Goal: Task Accomplishment & Management: Manage account settings

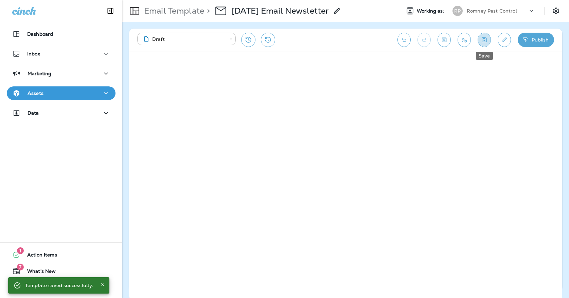
click at [485, 44] on button "Save" at bounding box center [484, 40] width 13 height 14
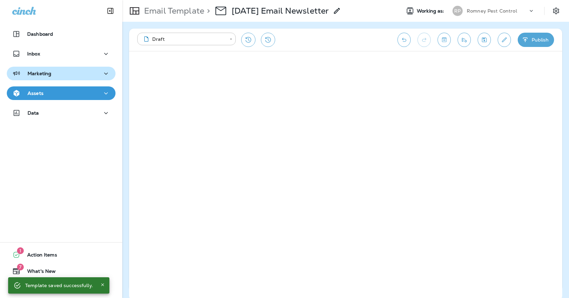
click at [86, 72] on div "Marketing" at bounding box center [61, 73] width 98 height 8
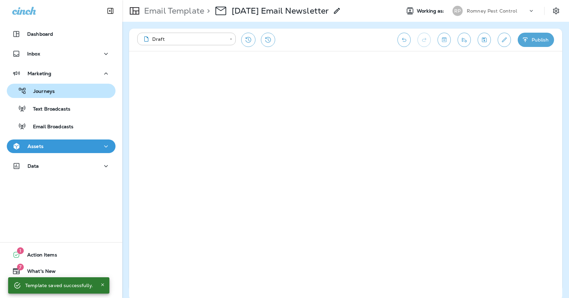
click at [80, 91] on div "Journeys" at bounding box center [61, 91] width 103 height 10
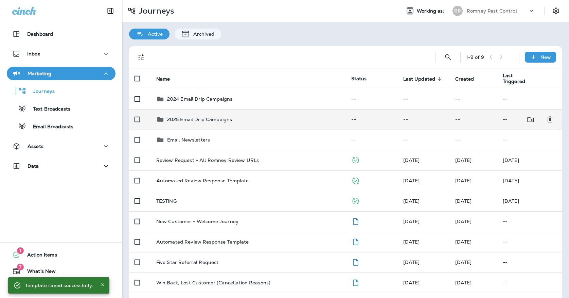
click at [280, 116] on div "2025 Email Drip Campaigns" at bounding box center [248, 119] width 184 height 8
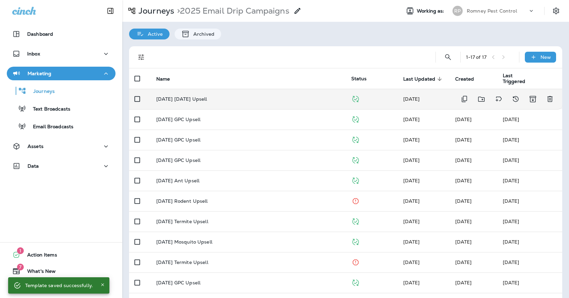
click at [277, 96] on div "[DATE] [DATE] Upsell" at bounding box center [248, 98] width 184 height 5
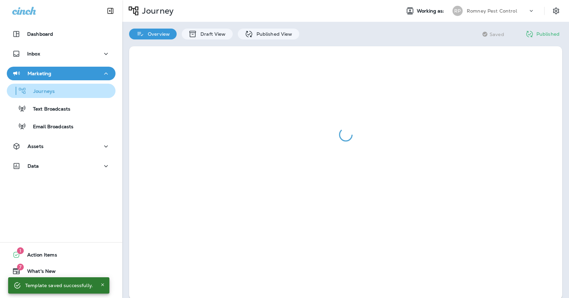
click at [79, 96] on button "Journeys" at bounding box center [61, 91] width 109 height 14
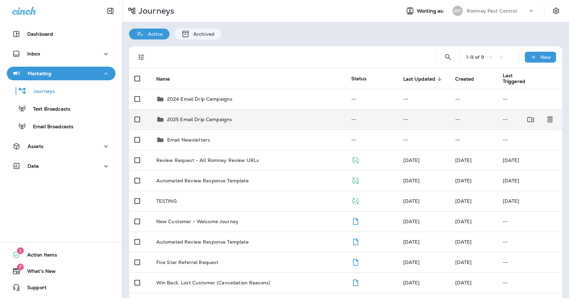
click at [204, 111] on td "2025 Email Drip Campaigns" at bounding box center [248, 119] width 195 height 20
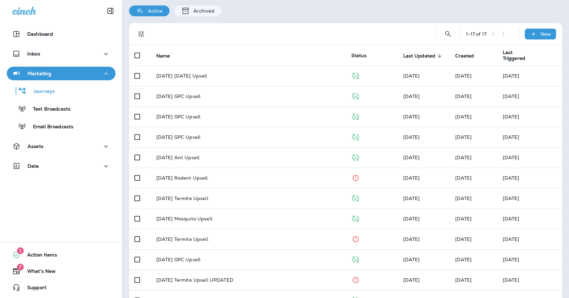
scroll to position [24, 0]
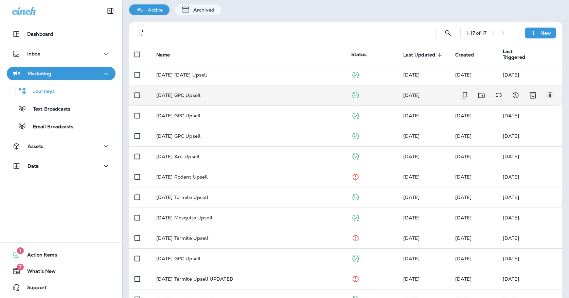
click at [213, 97] on td "[DATE] GPC Upsell" at bounding box center [248, 95] width 195 height 20
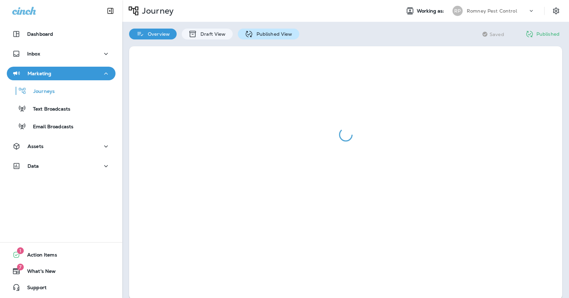
click at [242, 37] on div "Published View" at bounding box center [268, 34] width 61 height 11
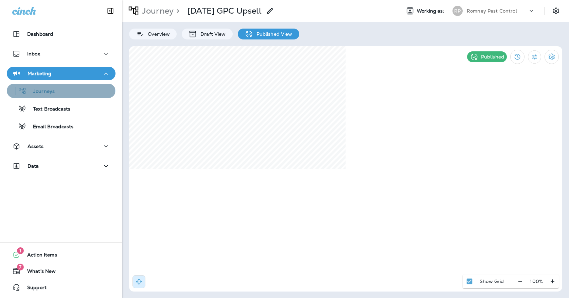
click at [42, 87] on div "Journeys" at bounding box center [32, 91] width 45 height 10
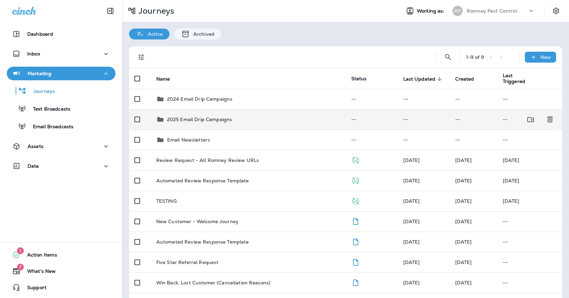
click at [193, 121] on td "2025 Email Drip Campaigns" at bounding box center [248, 119] width 195 height 20
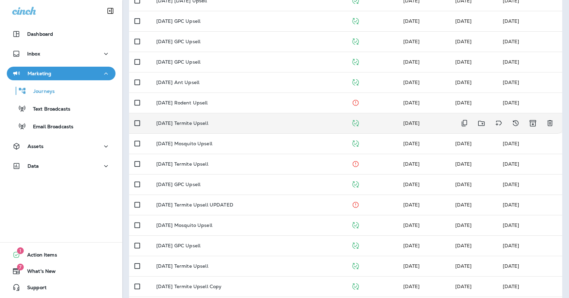
scroll to position [97, 0]
click at [221, 121] on div "[DATE] Termite Upsell" at bounding box center [248, 123] width 184 height 5
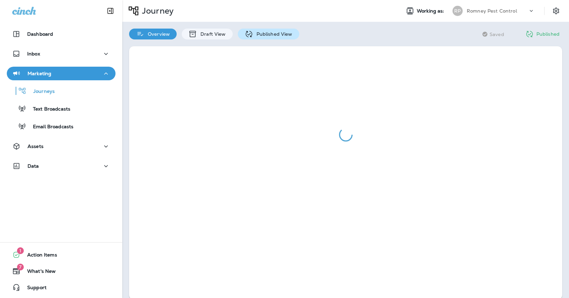
click at [262, 37] on div "Published View" at bounding box center [268, 34] width 61 height 11
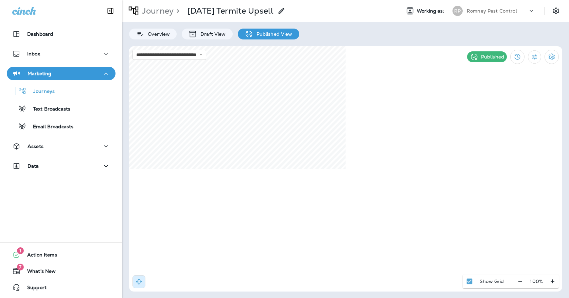
select select "*"
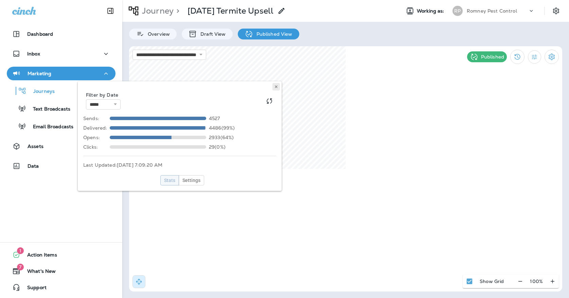
click at [275, 86] on use at bounding box center [276, 86] width 2 height 3
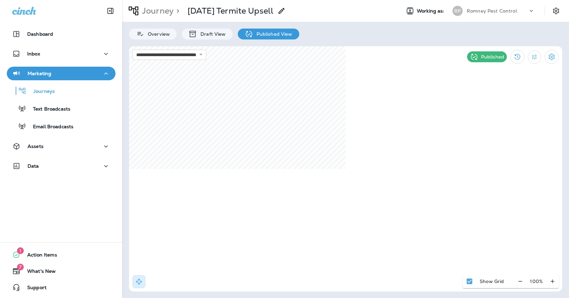
click at [485, 15] on div "Romney Pest Control" at bounding box center [497, 11] width 61 height 10
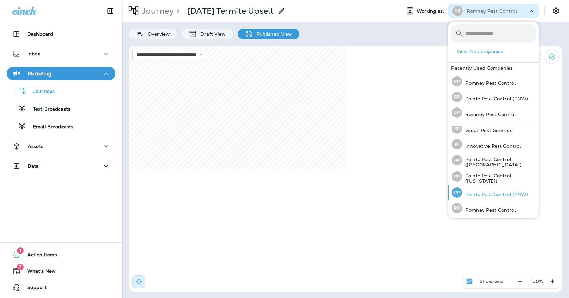
scroll to position [21, 0]
click at [488, 190] on div "PP Pointe Pest Control (PNW)" at bounding box center [490, 193] width 82 height 16
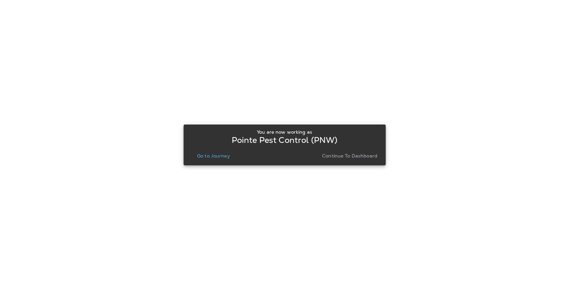
click at [200, 157] on p "Go to Journey" at bounding box center [213, 155] width 33 height 5
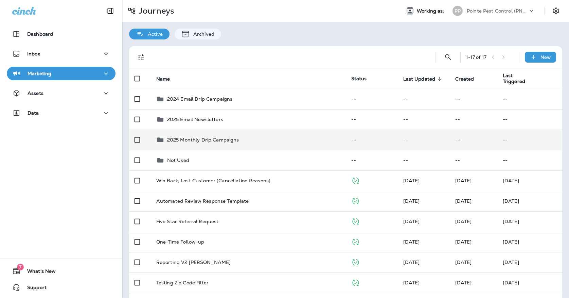
click at [207, 138] on p "2025 Monthly Drip Campaigns" at bounding box center [203, 139] width 72 height 5
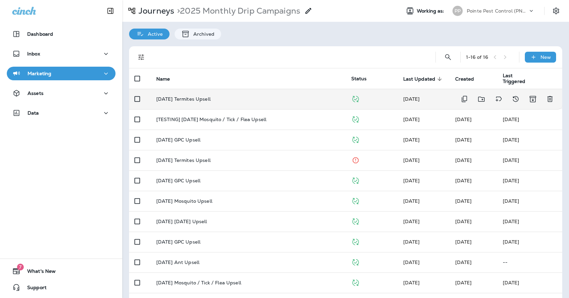
click at [220, 102] on td "[DATE] Termites Upsell" at bounding box center [248, 99] width 195 height 20
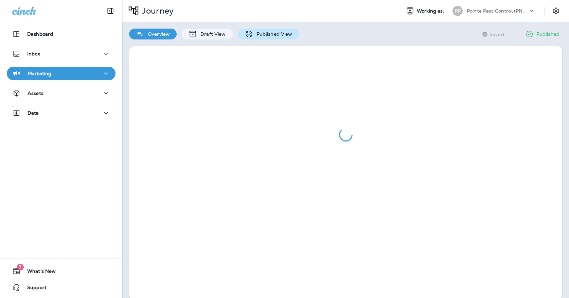
click at [240, 34] on div "Published View" at bounding box center [268, 34] width 61 height 11
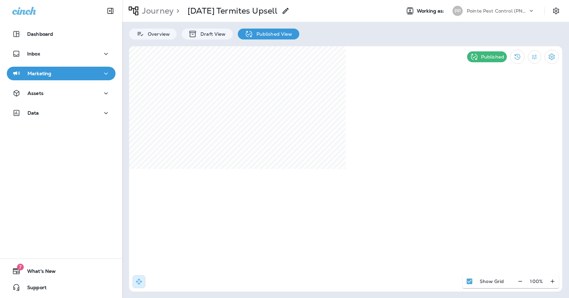
click at [91, 72] on div "Marketing" at bounding box center [61, 73] width 98 height 8
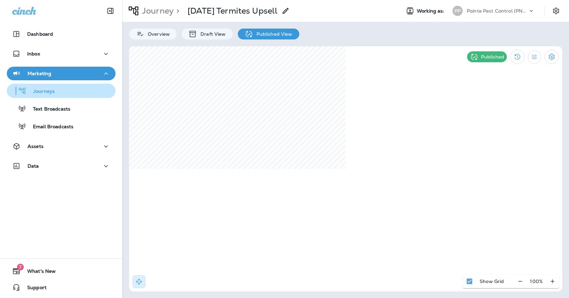
click at [76, 87] on div "Journeys" at bounding box center [61, 91] width 103 height 10
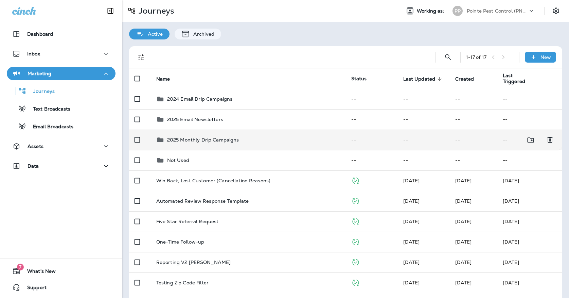
click at [210, 137] on p "2025 Monthly Drip Campaigns" at bounding box center [203, 139] width 72 height 5
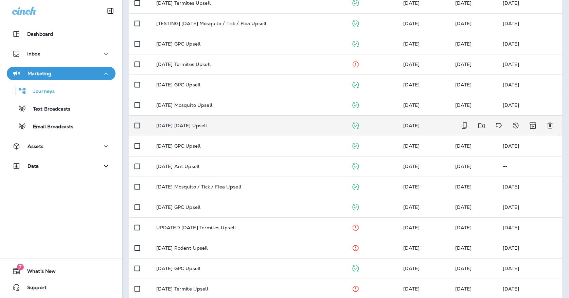
scroll to position [95, 0]
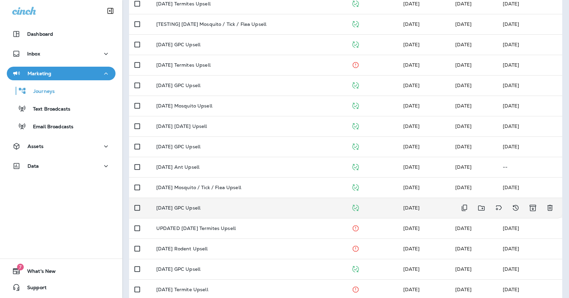
click at [229, 205] on div "[DATE] GPC Upsell" at bounding box center [248, 207] width 184 height 5
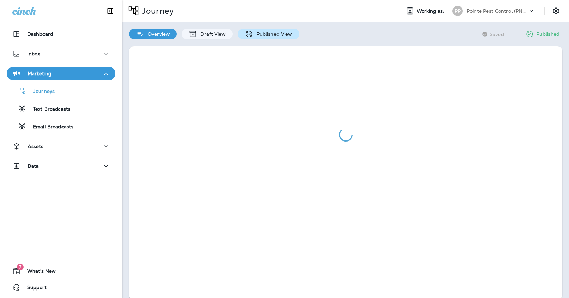
click at [258, 37] on div "Published View" at bounding box center [268, 34] width 61 height 11
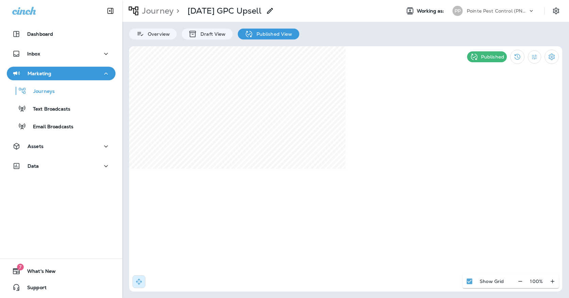
click at [476, 16] on div "Pointe Pest Control (PNW)" at bounding box center [497, 11] width 61 height 10
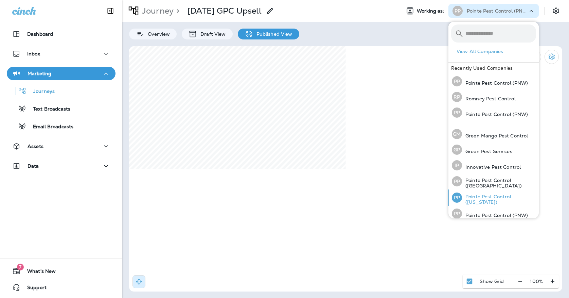
click at [465, 192] on div "PP Pointe Pest Control ([US_STATE])" at bounding box center [494, 197] width 90 height 16
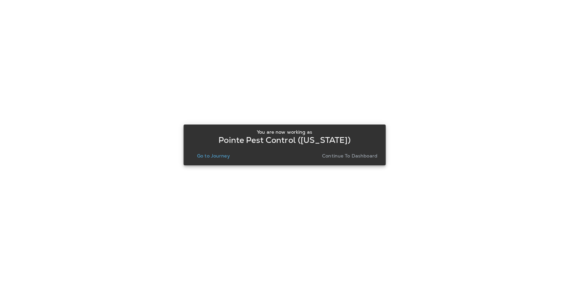
click at [231, 160] on button "Go to Journey" at bounding box center [213, 156] width 38 height 10
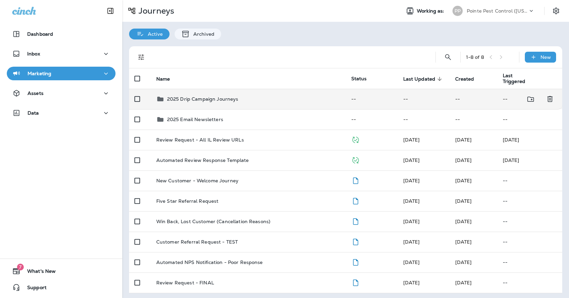
click at [228, 98] on p "2025 Drip Campaign Journeys" at bounding box center [202, 98] width 71 height 5
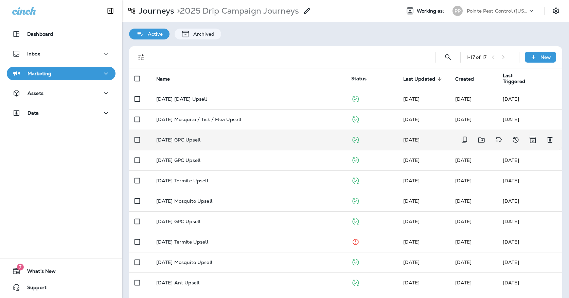
click at [209, 138] on div "[DATE] GPC Upsell" at bounding box center [248, 139] width 184 height 5
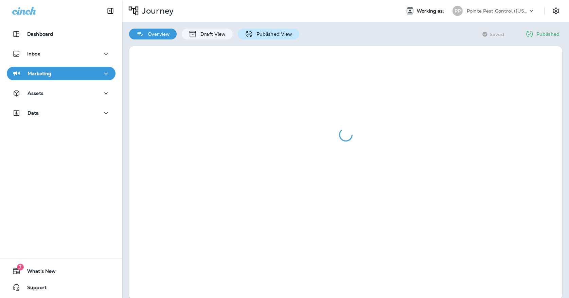
click at [256, 35] on p "Published View" at bounding box center [272, 33] width 39 height 5
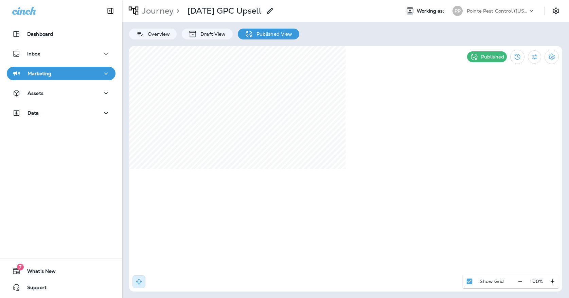
select select "*"
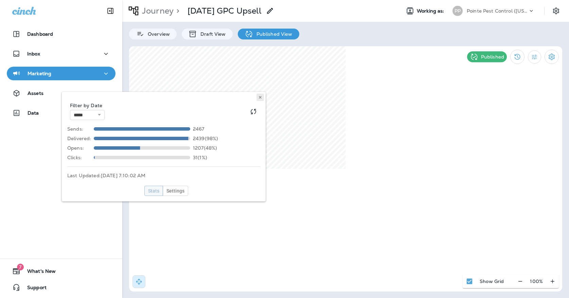
click at [263, 94] on button at bounding box center [259, 96] width 7 height 7
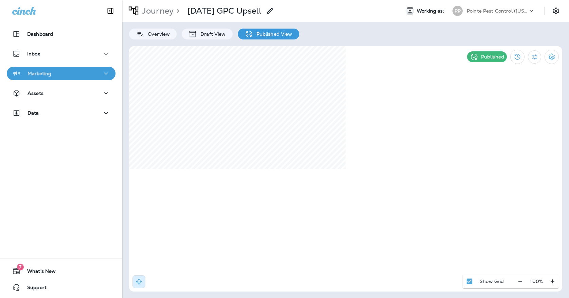
click at [91, 68] on button "Marketing" at bounding box center [61, 74] width 109 height 14
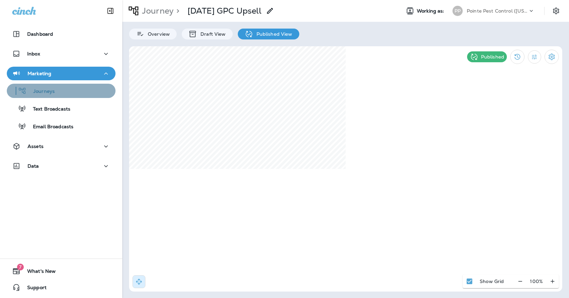
click at [85, 89] on div "Journeys" at bounding box center [61, 91] width 103 height 10
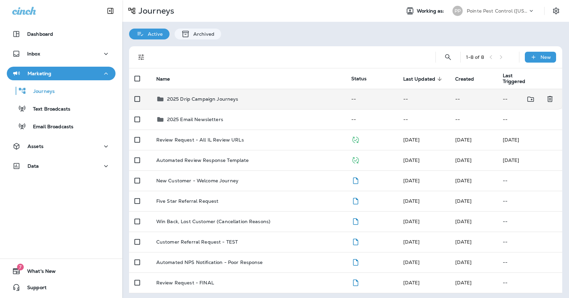
click at [193, 99] on div "2025 Drip Campaign Journeys" at bounding box center [202, 99] width 71 height 8
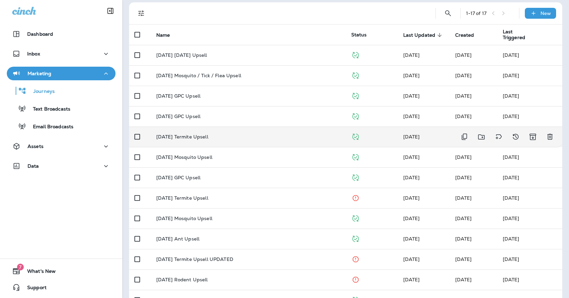
scroll to position [47, 0]
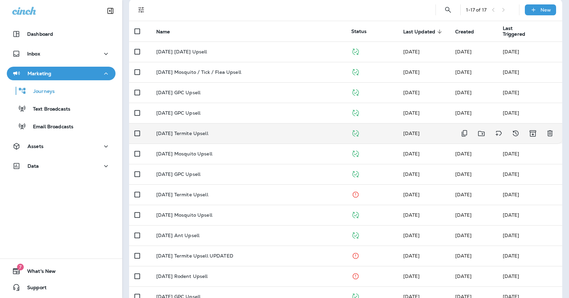
click at [234, 135] on td "[DATE] Termite Upsell" at bounding box center [248, 133] width 195 height 20
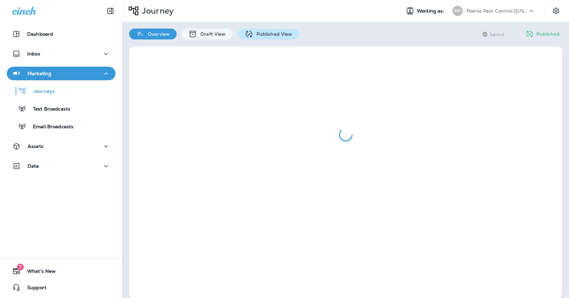
click at [252, 37] on div "Published View" at bounding box center [268, 34] width 61 height 11
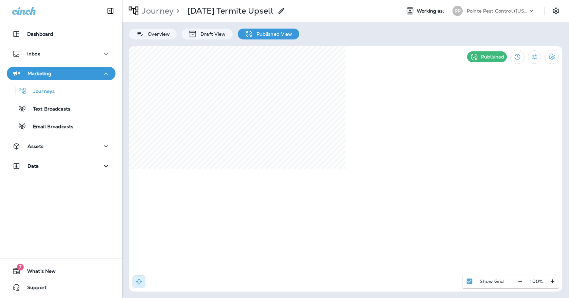
select select "*"
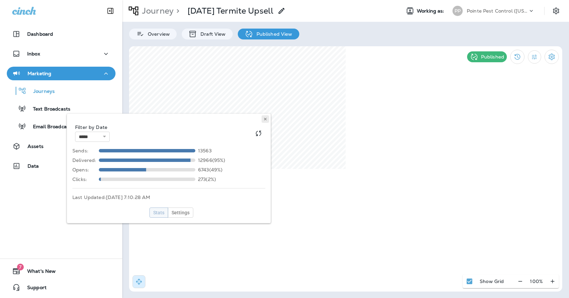
click at [267, 118] on icon at bounding box center [265, 119] width 4 height 4
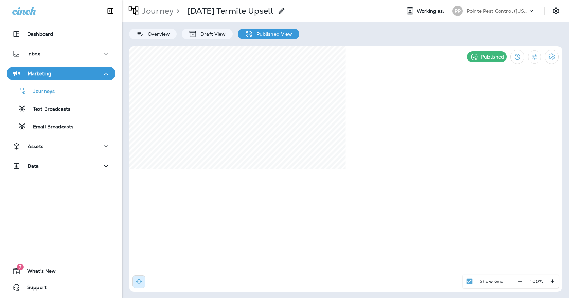
click at [485, 10] on p "Pointe Pest Control ([US_STATE])" at bounding box center [497, 10] width 61 height 5
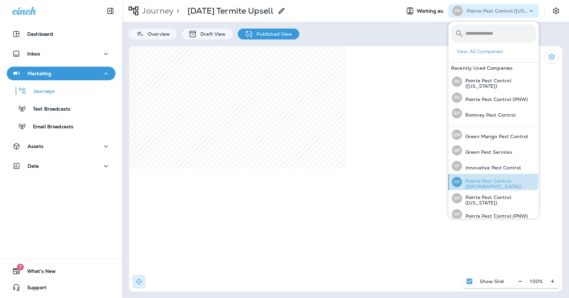
click at [490, 180] on div "PP Pointe Pest Control ([GEOGRAPHIC_DATA])" at bounding box center [494, 182] width 90 height 16
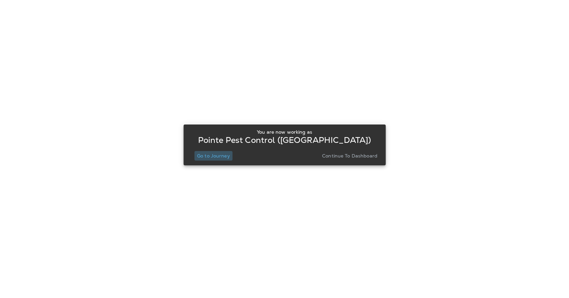
click at [226, 156] on p "Go to Journey" at bounding box center [213, 155] width 33 height 5
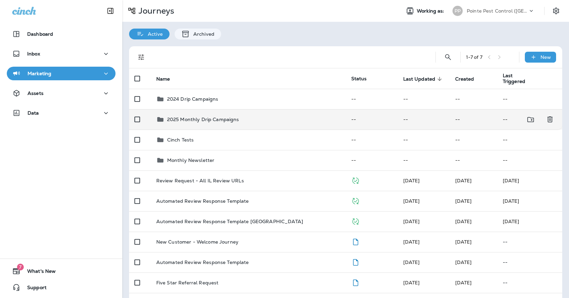
click at [225, 118] on p "2025 Monthly Drip Campaigns" at bounding box center [203, 119] width 72 height 5
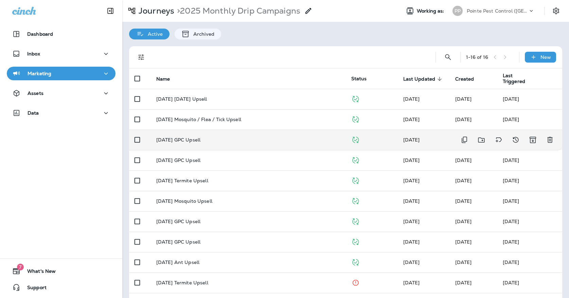
click at [217, 137] on div "[DATE] GPC Upsell" at bounding box center [248, 139] width 184 height 5
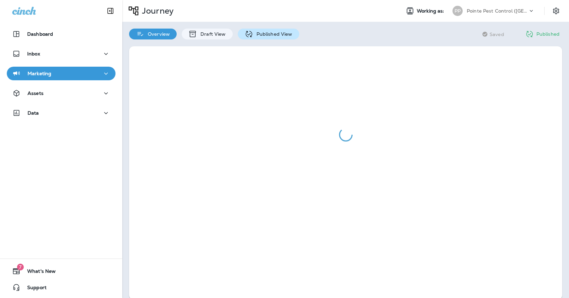
click at [247, 36] on icon at bounding box center [249, 34] width 8 height 8
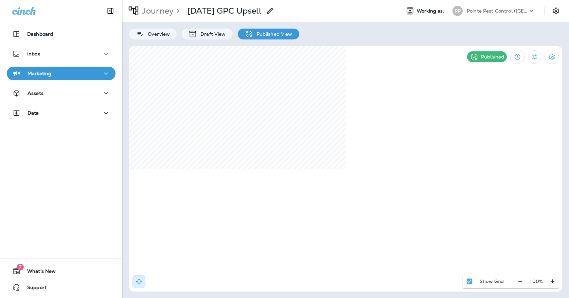
click at [102, 73] on icon "button" at bounding box center [106, 73] width 8 height 8
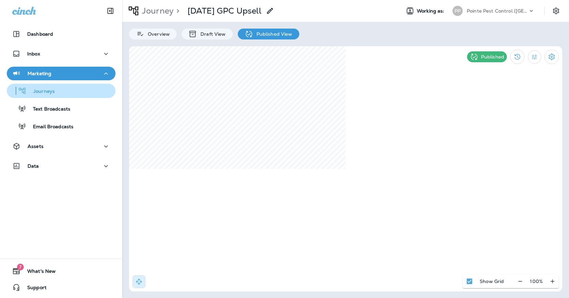
click at [93, 92] on div "Journeys" at bounding box center [61, 91] width 103 height 10
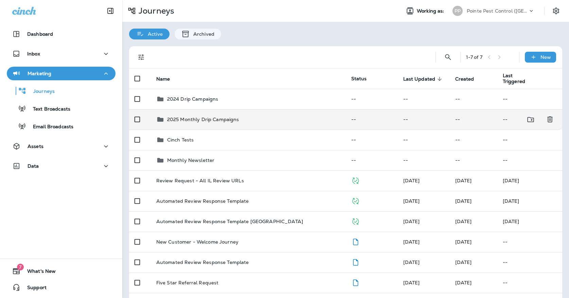
click at [184, 121] on td "2025 Monthly Drip Campaigns" at bounding box center [248, 119] width 195 height 20
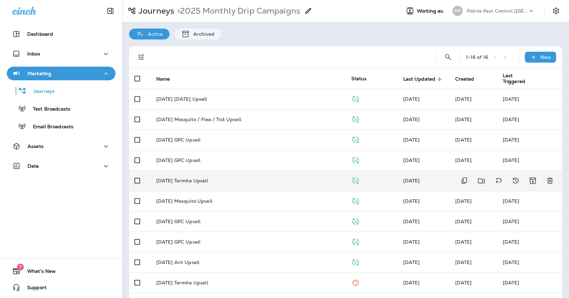
click at [208, 178] on p "[DATE] Termite Upsell" at bounding box center [182, 180] width 52 height 5
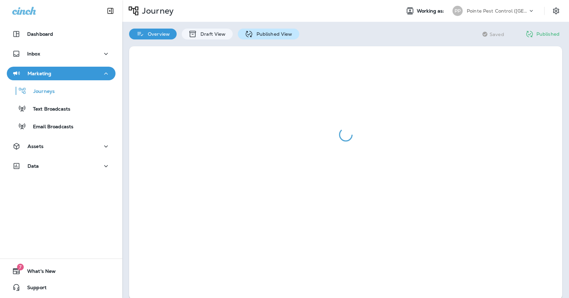
click at [256, 38] on div "Published View" at bounding box center [268, 34] width 61 height 11
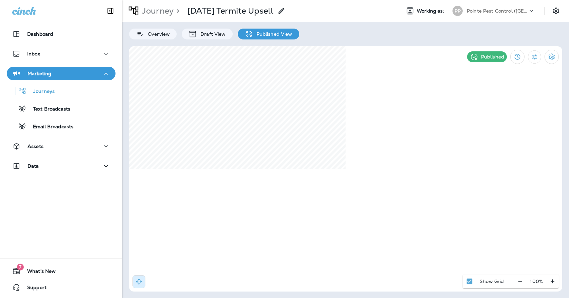
click at [467, 5] on div "PP Pointe Pest Control ([GEOGRAPHIC_DATA])" at bounding box center [493, 11] width 90 height 14
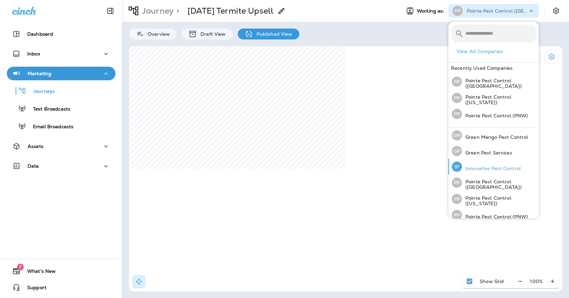
click at [482, 160] on div "IP Innovative Pest Control" at bounding box center [486, 167] width 74 height 16
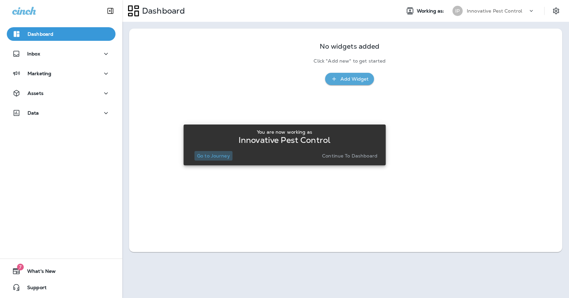
click at [198, 153] on p "Go to Journey" at bounding box center [213, 155] width 33 height 5
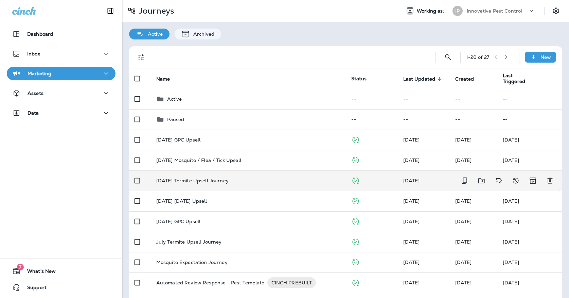
click at [192, 172] on td "[DATE] Termite Upsell Journey" at bounding box center [248, 180] width 195 height 20
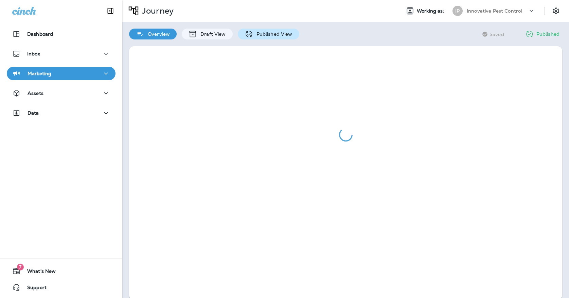
click at [248, 35] on icon at bounding box center [249, 34] width 8 height 8
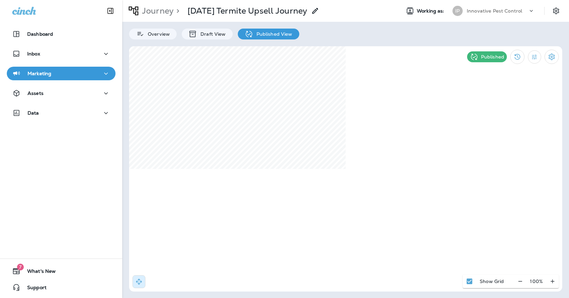
select select "*"
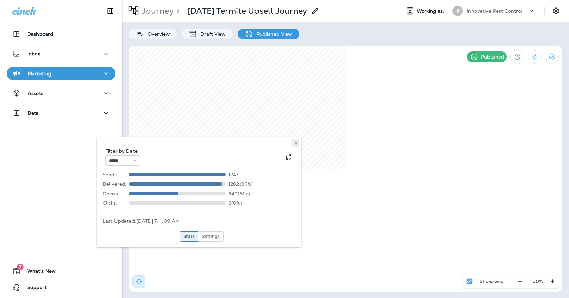
click at [297, 145] on button at bounding box center [295, 142] width 7 height 7
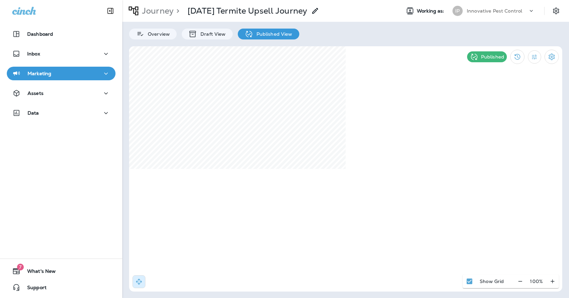
click at [104, 73] on icon "button" at bounding box center [106, 73] width 8 height 8
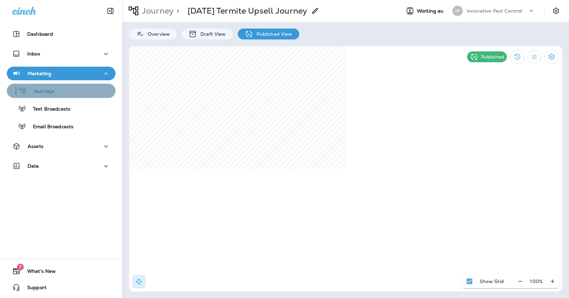
click at [101, 85] on button "Journeys" at bounding box center [61, 91] width 109 height 14
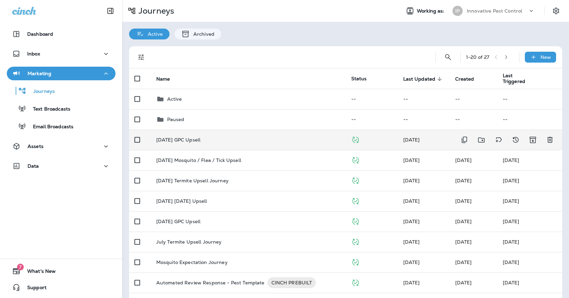
click at [203, 142] on td "[DATE] GPC Upsell" at bounding box center [248, 139] width 195 height 20
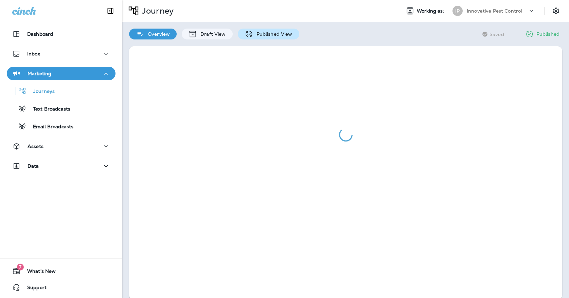
click at [269, 33] on p "Published View" at bounding box center [272, 33] width 39 height 5
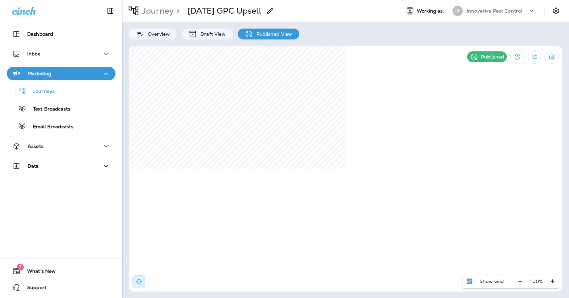
select select "*"
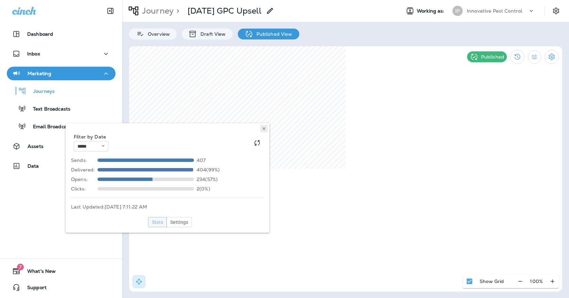
click at [266, 130] on button at bounding box center [263, 128] width 7 height 7
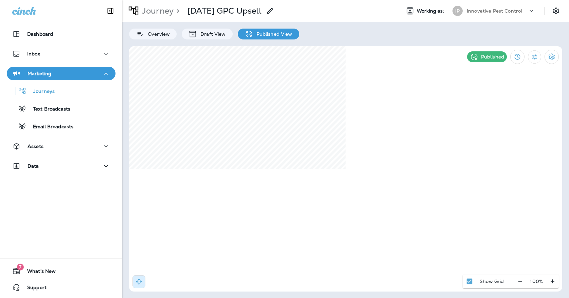
click at [488, 12] on p "Innovative Pest Control" at bounding box center [494, 10] width 55 height 5
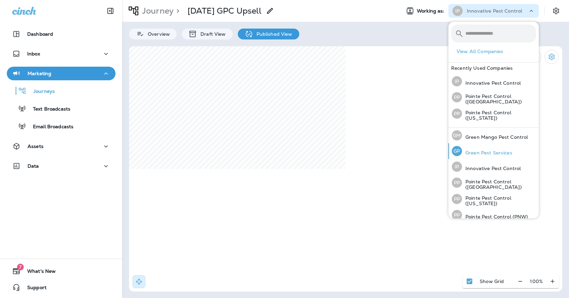
click at [478, 147] on div "[PERSON_NAME] Pest Services" at bounding box center [482, 151] width 66 height 16
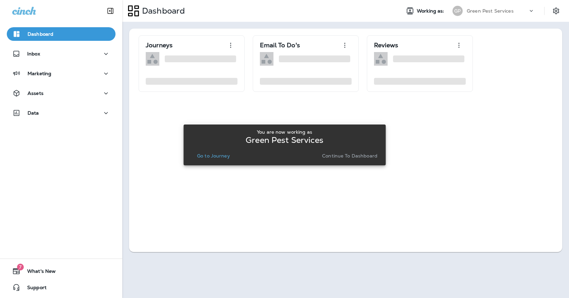
click at [219, 162] on div "You are now working as Green Pest Services Go to Journey Continue to Dashboard" at bounding box center [284, 144] width 191 height 37
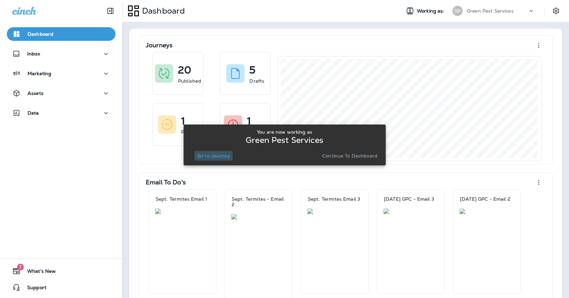
click at [219, 155] on p "Go to Journey" at bounding box center [213, 155] width 33 height 5
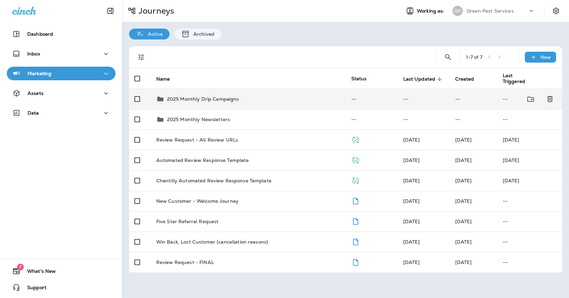
click at [217, 99] on div "2025 Monthly Drip Campaigns" at bounding box center [203, 99] width 72 height 8
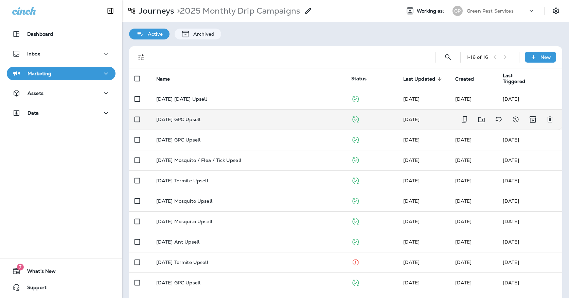
click at [228, 109] on td "[DATE] GPC Upsell" at bounding box center [248, 119] width 195 height 20
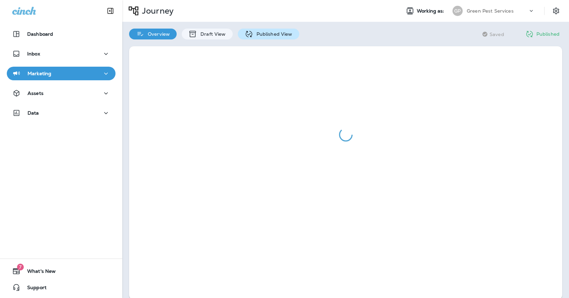
click at [262, 35] on p "Published View" at bounding box center [272, 33] width 39 height 5
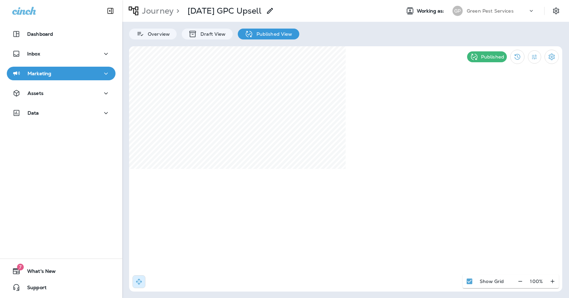
select select "*"
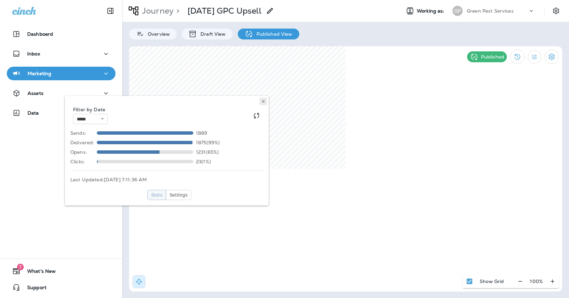
click at [263, 101] on icon at bounding box center [263, 101] width 4 height 4
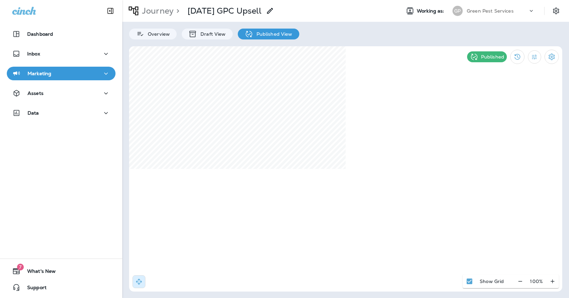
click at [87, 73] on div "Marketing" at bounding box center [61, 73] width 98 height 8
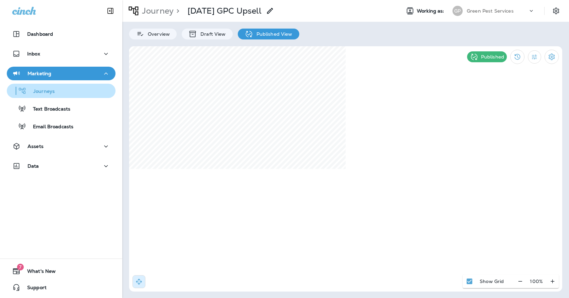
click at [79, 90] on div "Journeys" at bounding box center [61, 91] width 103 height 10
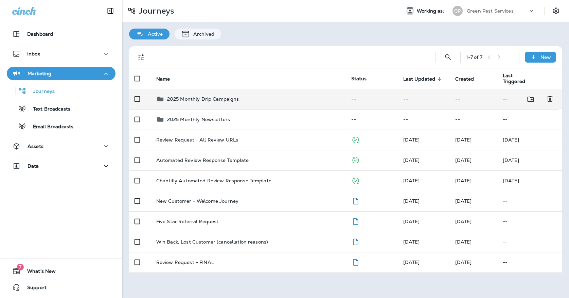
click at [168, 96] on p "2025 Monthly Drip Campaigns" at bounding box center [203, 98] width 72 height 5
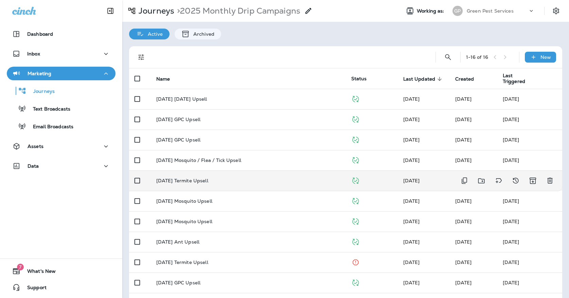
click at [225, 178] on div "[DATE] Termite Upsell" at bounding box center [248, 180] width 184 height 5
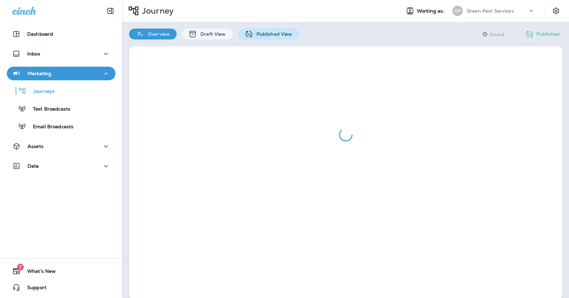
click at [269, 35] on p "Published View" at bounding box center [272, 33] width 39 height 5
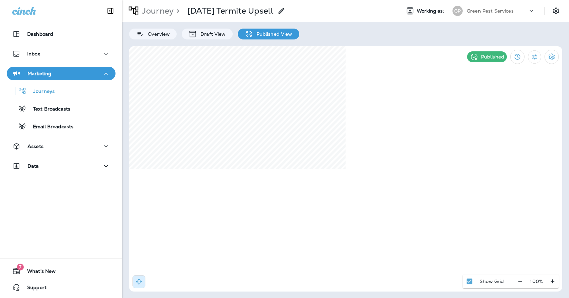
click at [490, 17] on div "[PERSON_NAME] Pest Services" at bounding box center [493, 11] width 90 height 14
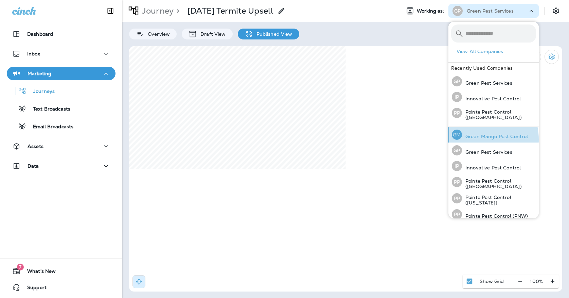
click at [475, 139] on div "[PERSON_NAME] Mango Pest Control" at bounding box center [490, 135] width 82 height 16
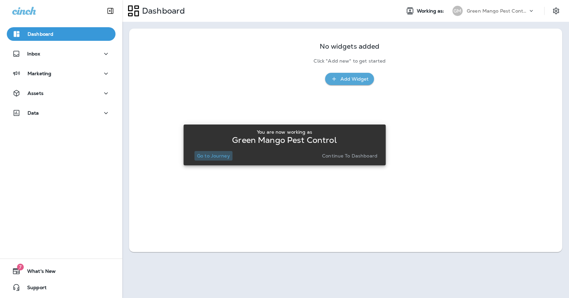
click at [225, 153] on p "Go to Journey" at bounding box center [213, 155] width 33 height 5
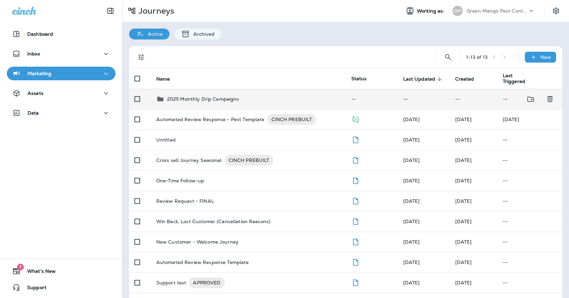
click at [200, 96] on p "2025 Monthly Drip Campaigns" at bounding box center [203, 98] width 72 height 5
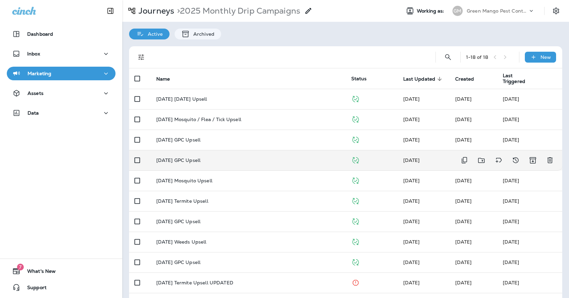
click at [204, 152] on td "[DATE] GPC Upsell" at bounding box center [248, 160] width 195 height 20
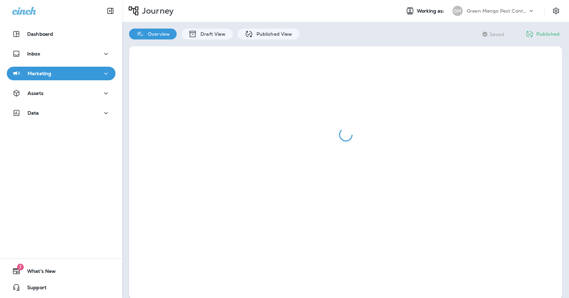
click at [248, 40] on div at bounding box center [345, 172] width 447 height 267
click at [248, 36] on icon at bounding box center [249, 34] width 8 height 8
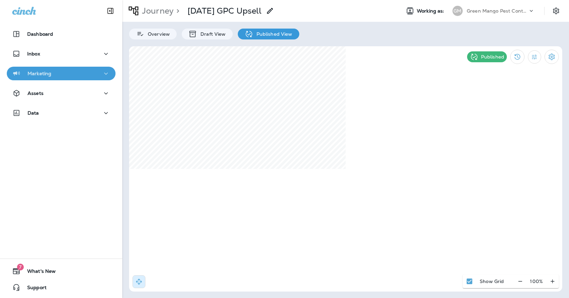
click at [99, 72] on div "Marketing" at bounding box center [61, 73] width 98 height 8
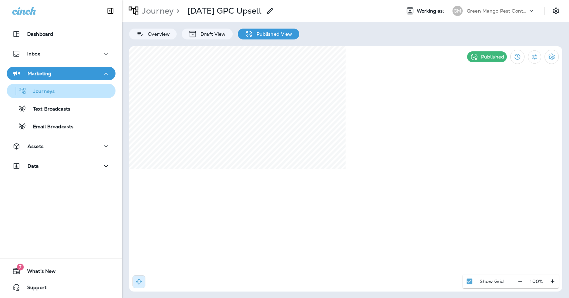
click at [88, 87] on div "Journeys" at bounding box center [61, 91] width 103 height 10
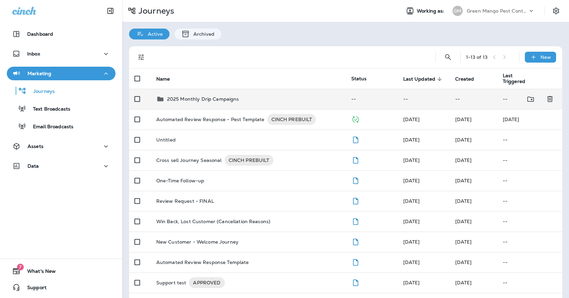
click at [199, 99] on div "2025 Monthly Drip Campaigns" at bounding box center [203, 99] width 72 height 8
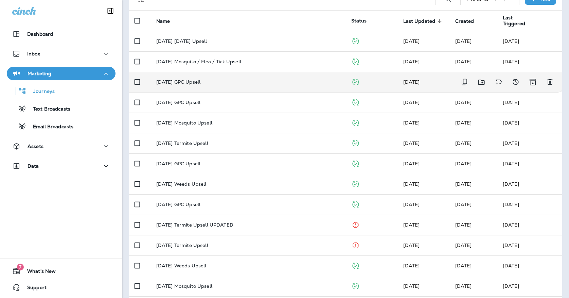
scroll to position [67, 0]
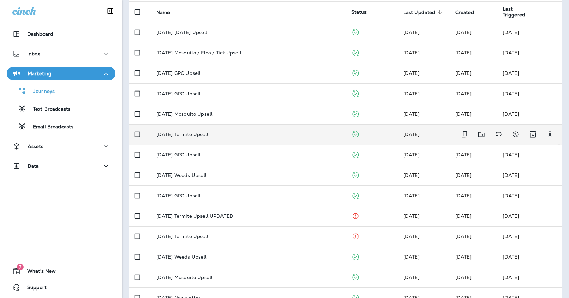
click at [220, 131] on div "[DATE] Termite Upsell" at bounding box center [248, 133] width 184 height 5
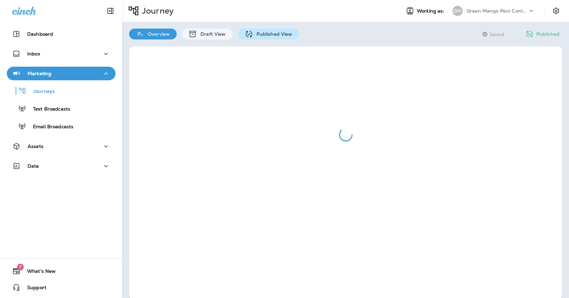
click at [256, 35] on p "Published View" at bounding box center [272, 33] width 39 height 5
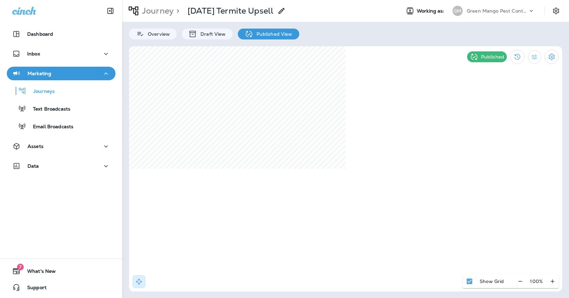
click at [521, 7] on div "Green Mango Pest Control" at bounding box center [497, 11] width 61 height 10
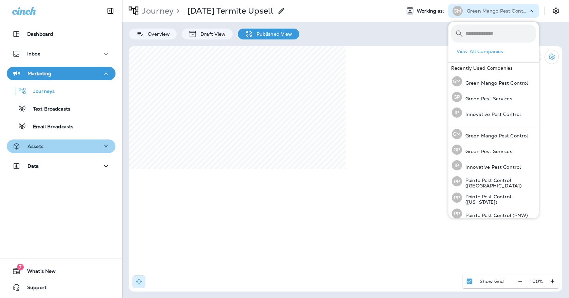
click at [40, 149] on div "Assets" at bounding box center [27, 146] width 31 height 8
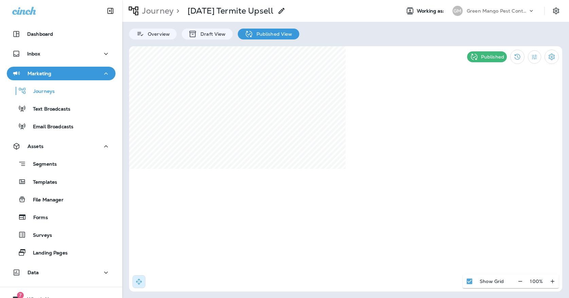
click at [477, 8] on p "Green Mango Pest Control" at bounding box center [497, 10] width 61 height 5
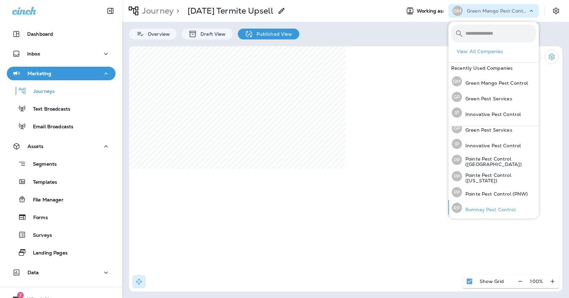
scroll to position [21, 0]
click at [490, 212] on p "Romney Pest Control" at bounding box center [489, 209] width 54 height 5
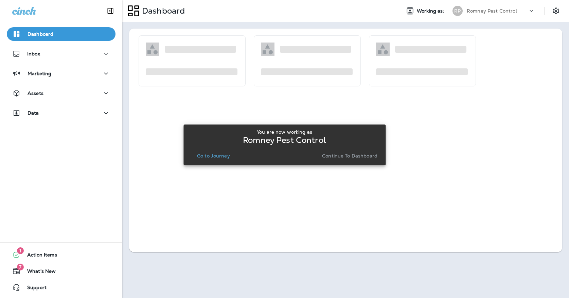
click at [223, 160] on button "Go to Journey" at bounding box center [213, 156] width 38 height 10
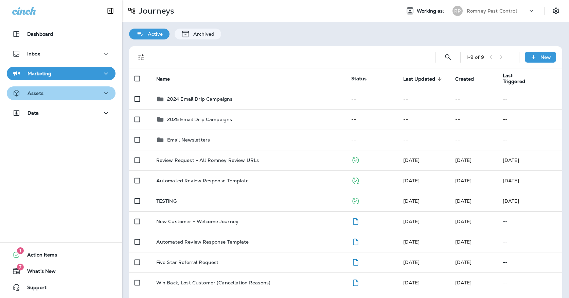
click at [74, 95] on div "Assets" at bounding box center [61, 93] width 98 height 8
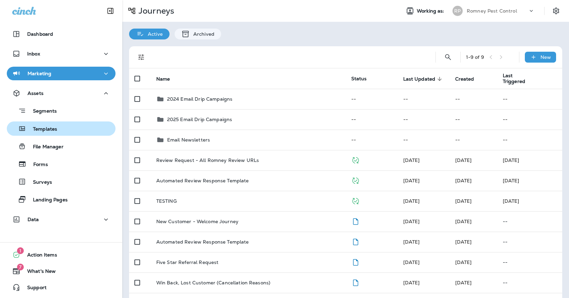
click at [75, 130] on div "Templates" at bounding box center [61, 128] width 103 height 10
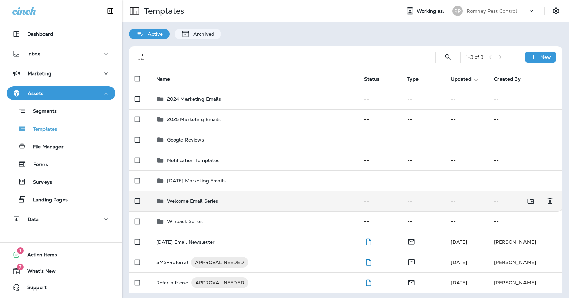
click at [242, 197] on div "Welcome Email Series" at bounding box center [254, 201] width 197 height 8
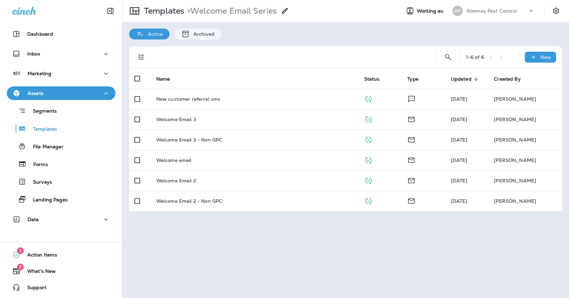
click at [485, 7] on div "Romney Pest Control" at bounding box center [497, 11] width 61 height 10
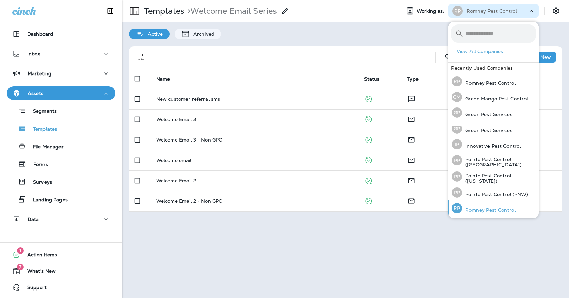
scroll to position [21, 0]
click at [496, 194] on p "Pointe Pest Control (PNW)" at bounding box center [495, 194] width 66 height 5
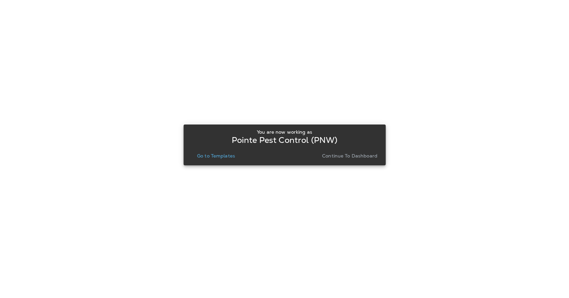
click at [224, 154] on p "Go to Templates" at bounding box center [216, 155] width 38 height 5
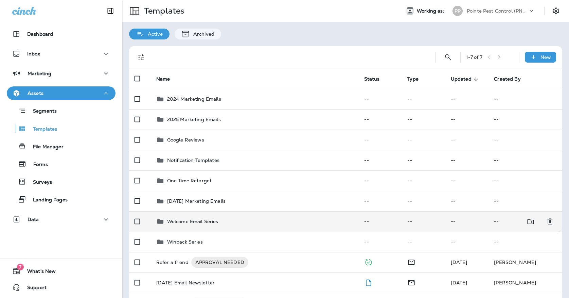
click at [215, 211] on td "Welcome Email Series" at bounding box center [255, 221] width 208 height 20
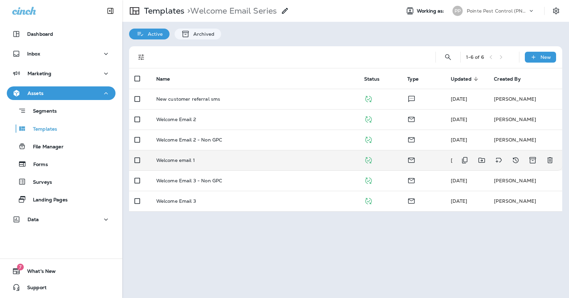
click at [312, 157] on div "Welcome email 1" at bounding box center [254, 159] width 197 height 5
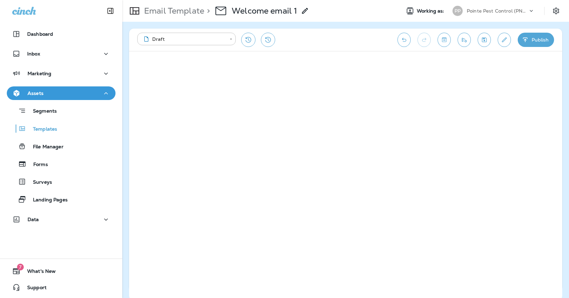
click at [510, 7] on div "Pointe Pest Control (PNW)" at bounding box center [497, 11] width 61 height 10
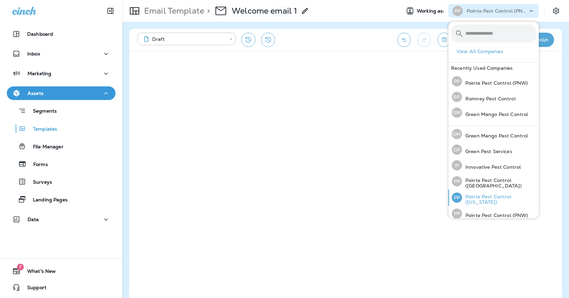
click at [480, 194] on p "Pointe Pest Control ([US_STATE])" at bounding box center [499, 199] width 74 height 11
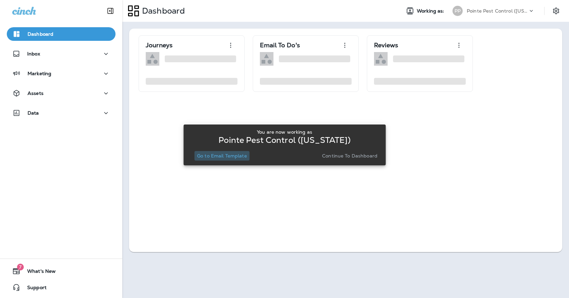
click at [220, 157] on p "Go to Email Template" at bounding box center [222, 155] width 50 height 5
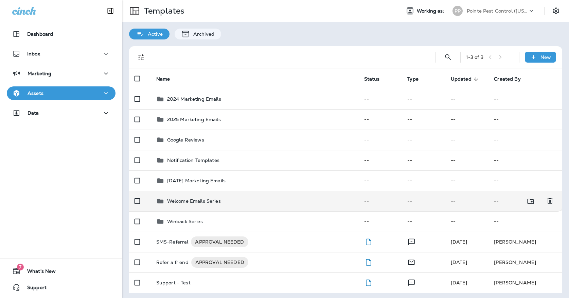
click at [225, 191] on td "Welcome Emails Series" at bounding box center [255, 201] width 208 height 20
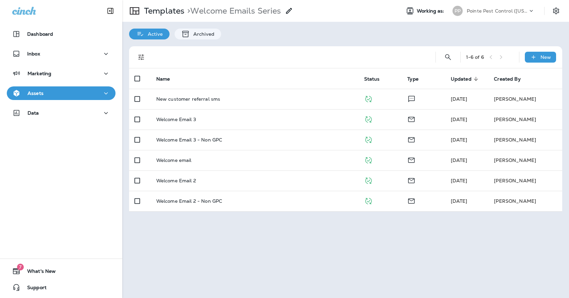
click at [461, 14] on div "PP" at bounding box center [457, 11] width 10 height 10
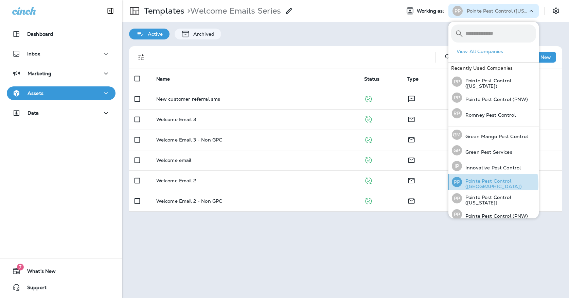
click at [483, 184] on p "Pointe Pest Control ([GEOGRAPHIC_DATA])" at bounding box center [499, 183] width 74 height 11
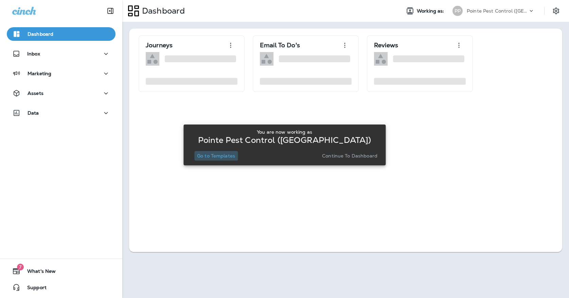
click at [213, 156] on p "Go to Templates" at bounding box center [216, 155] width 38 height 5
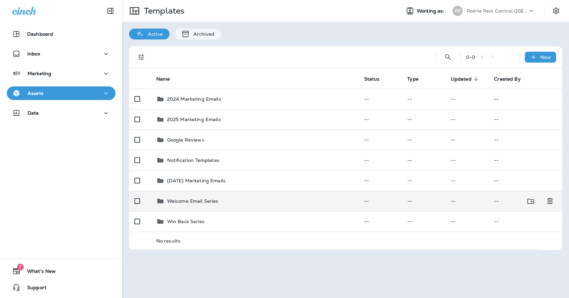
click at [207, 191] on td "Welcome Email Series" at bounding box center [255, 201] width 208 height 20
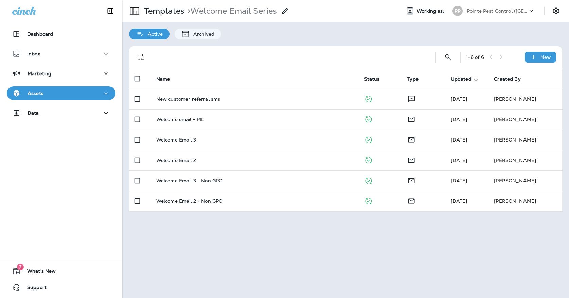
click at [526, 10] on p "Pointe Pest Control ([GEOGRAPHIC_DATA])" at bounding box center [497, 10] width 61 height 5
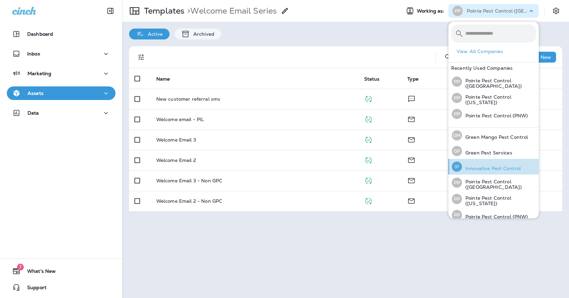
click at [496, 168] on p "Innovative Pest Control" at bounding box center [491, 167] width 59 height 5
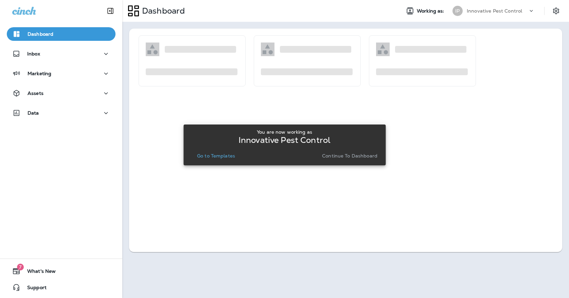
click at [217, 155] on p "Go to Templates" at bounding box center [216, 155] width 38 height 5
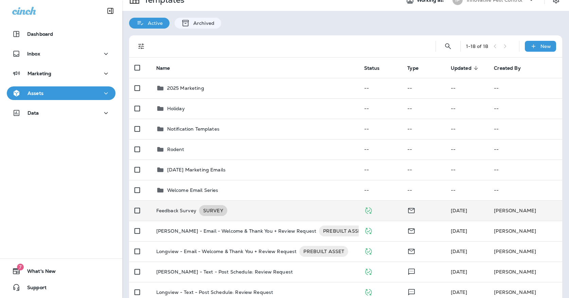
scroll to position [14, 0]
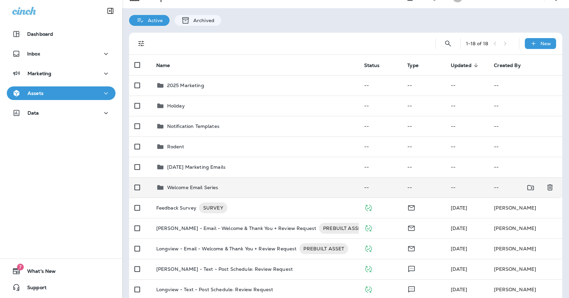
click at [205, 184] on p "Welcome Email Series" at bounding box center [192, 186] width 51 height 5
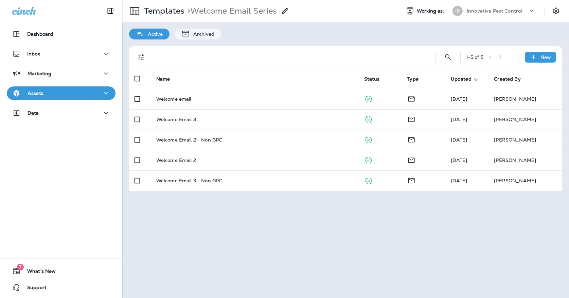
click at [469, 12] on p "Innovative Pest Control" at bounding box center [494, 10] width 55 height 5
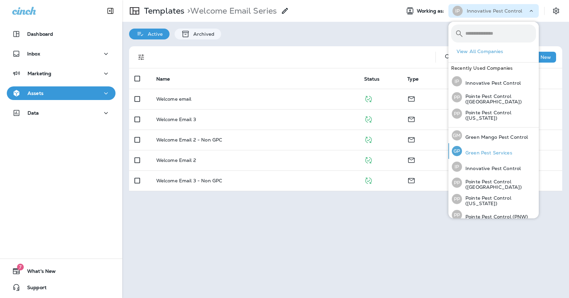
click at [488, 152] on p "Green Pest Services" at bounding box center [487, 152] width 50 height 5
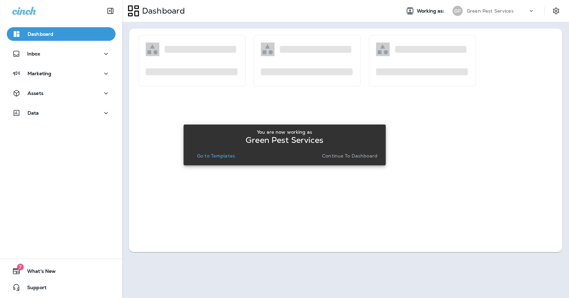
click at [217, 153] on p "Go to Templates" at bounding box center [216, 155] width 38 height 5
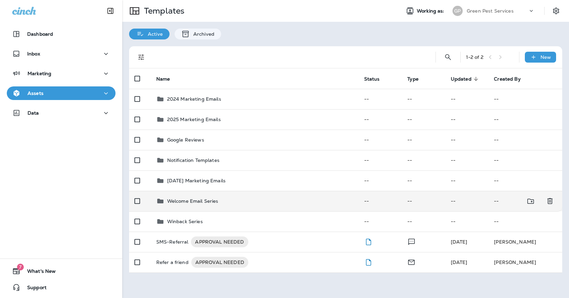
click at [223, 197] on div "Welcome Email Series" at bounding box center [254, 201] width 197 height 8
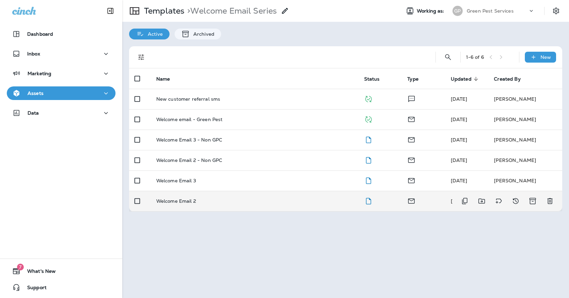
click at [249, 198] on td "Welcome Email 2" at bounding box center [255, 201] width 208 height 20
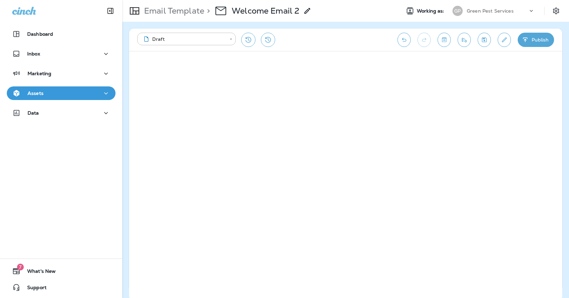
click at [482, 41] on icon "Save" at bounding box center [484, 39] width 5 height 5
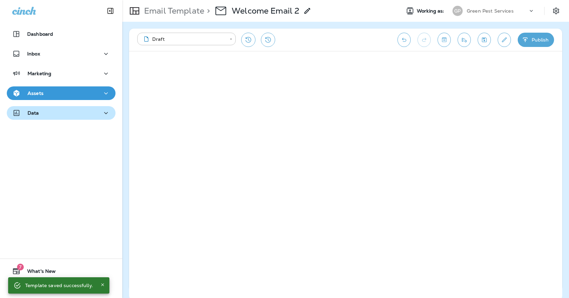
click at [101, 107] on button "Data" at bounding box center [61, 113] width 109 height 14
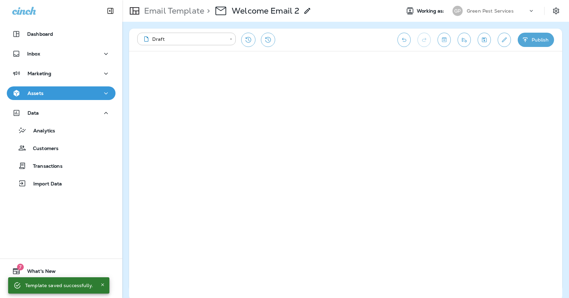
click at [86, 91] on div "Assets" at bounding box center [61, 93] width 98 height 8
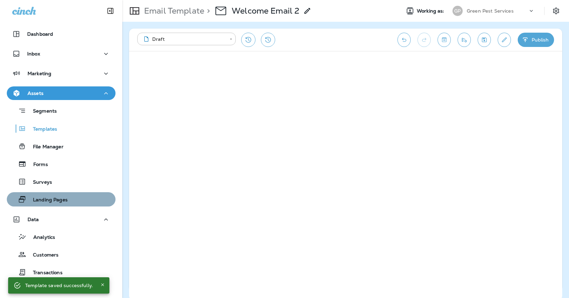
click at [64, 199] on p "Landing Pages" at bounding box center [46, 200] width 41 height 6
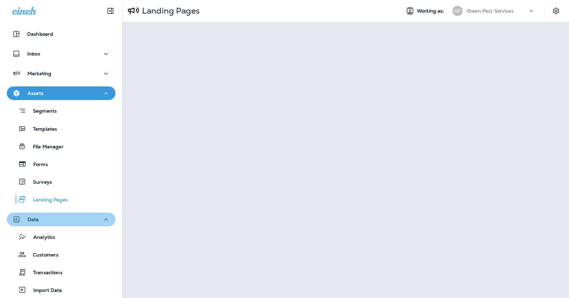
click at [70, 224] on button "Data" at bounding box center [61, 219] width 109 height 14
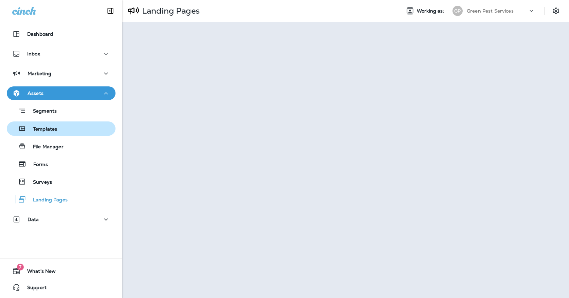
click at [52, 133] on button "Templates" at bounding box center [61, 128] width 109 height 14
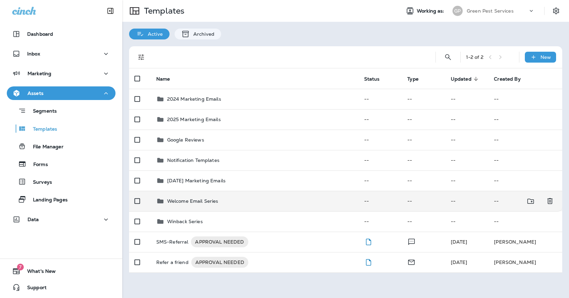
click at [245, 191] on td "Welcome Email Series" at bounding box center [255, 201] width 208 height 20
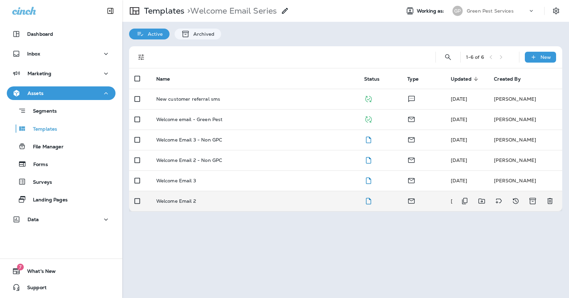
click at [269, 191] on td "Welcome Email 2" at bounding box center [255, 201] width 208 height 20
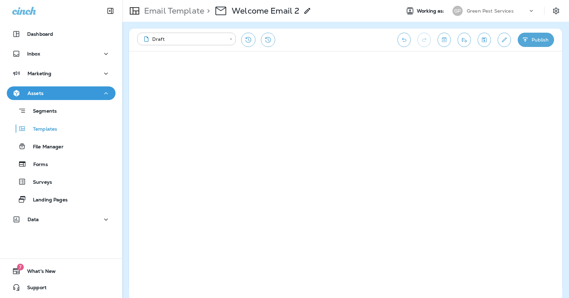
click at [489, 40] on button "Save" at bounding box center [484, 40] width 13 height 14
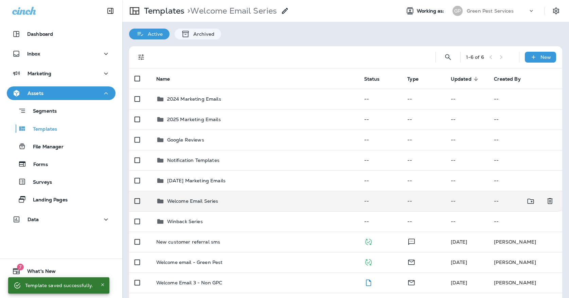
click at [266, 197] on div "Welcome Email Series" at bounding box center [254, 201] width 197 height 8
click at [216, 191] on td "Welcome Email Series" at bounding box center [255, 201] width 208 height 20
click at [187, 198] on td "Welcome Email Series" at bounding box center [255, 201] width 208 height 20
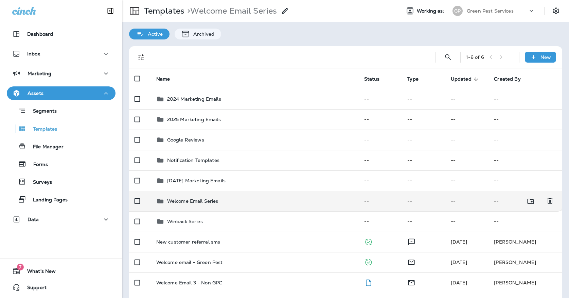
click at [190, 198] on p "Welcome Email Series" at bounding box center [192, 200] width 51 height 5
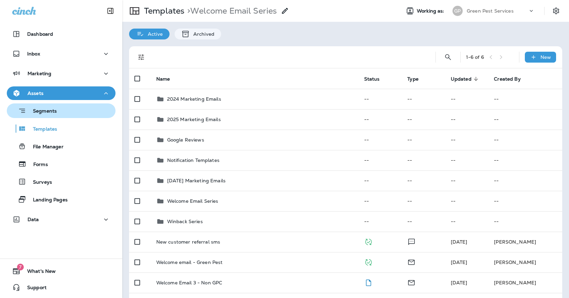
click at [83, 110] on div "Segments" at bounding box center [61, 110] width 103 height 11
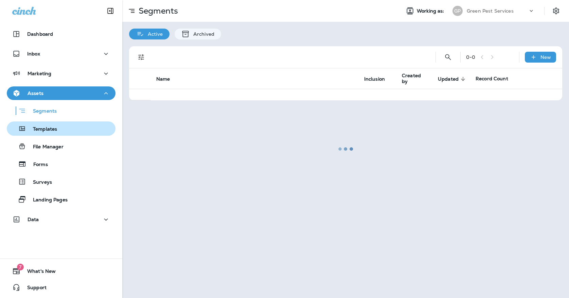
click at [80, 126] on div "Templates" at bounding box center [61, 128] width 103 height 10
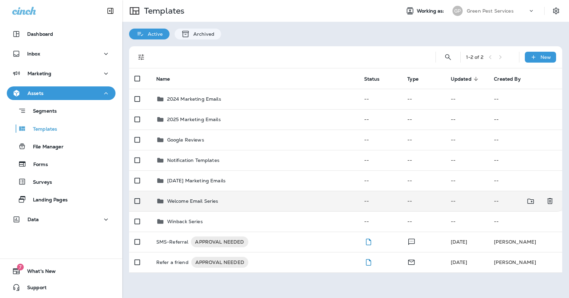
click at [178, 198] on p "Welcome Email Series" at bounding box center [192, 200] width 51 height 5
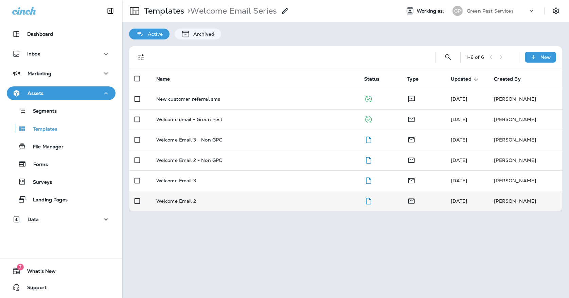
click at [183, 198] on p "Welcome Email 2" at bounding box center [176, 200] width 40 height 5
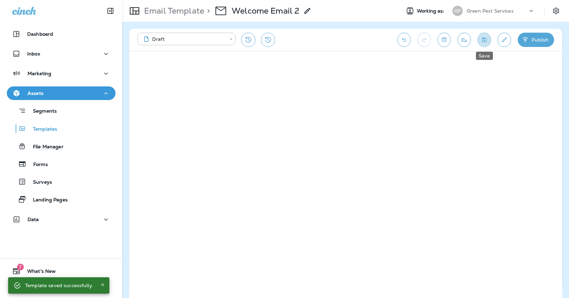
click at [486, 39] on icon "Save" at bounding box center [484, 39] width 5 height 5
click at [487, 39] on icon "Save" at bounding box center [484, 39] width 7 height 7
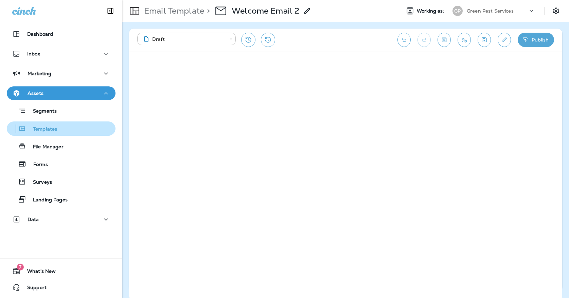
click at [64, 124] on div "Templates" at bounding box center [61, 128] width 103 height 10
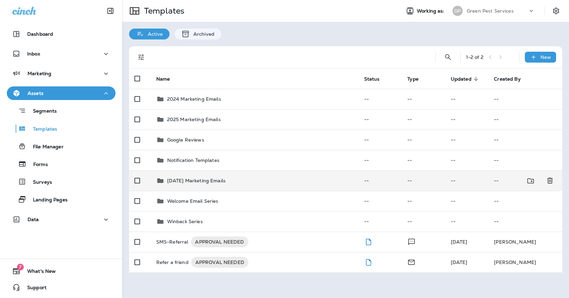
click at [220, 178] on p "[DATE] Marketing Emails" at bounding box center [196, 180] width 58 height 5
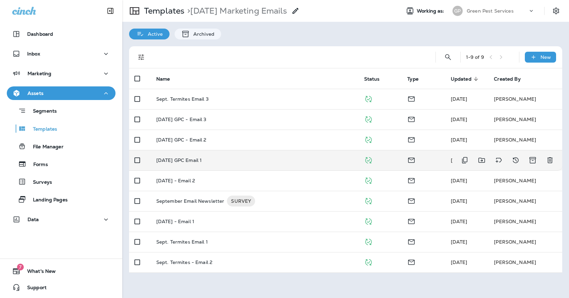
click at [260, 150] on td "[DATE] GPC Email 1" at bounding box center [255, 160] width 208 height 20
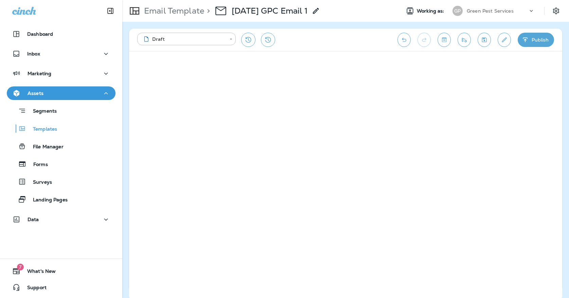
click at [44, 136] on div "Segments Templates File Manager Forms Surveys Landing Pages" at bounding box center [61, 153] width 109 height 106
click at [44, 131] on p "Templates" at bounding box center [41, 129] width 31 height 6
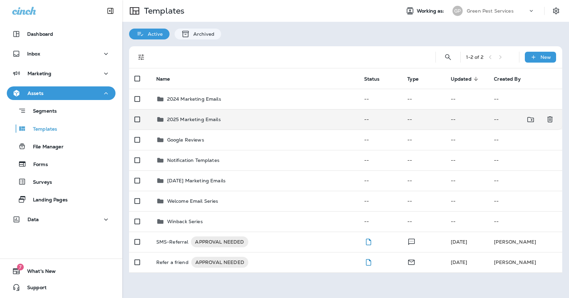
click at [249, 115] on div "2025 Marketing Emails" at bounding box center [254, 119] width 197 height 8
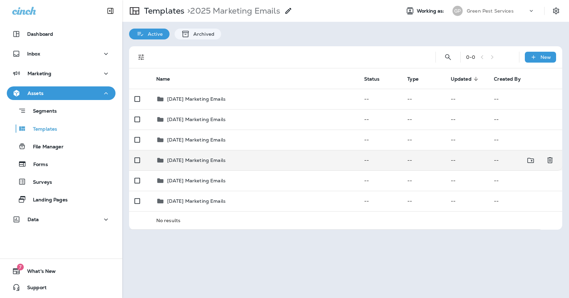
click at [219, 157] on p "[DATE] Marketing Emails" at bounding box center [196, 159] width 58 height 5
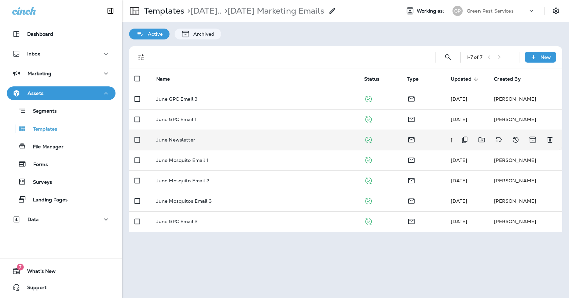
click at [219, 137] on td "June Newsletter" at bounding box center [255, 139] width 208 height 20
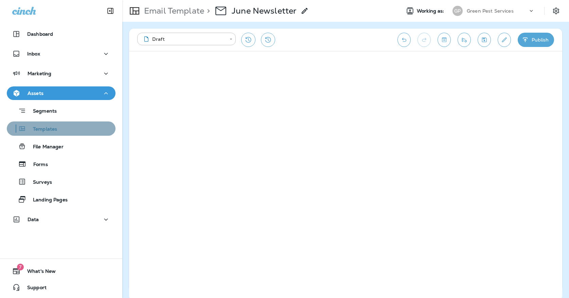
click at [87, 135] on button "Templates" at bounding box center [61, 128] width 109 height 14
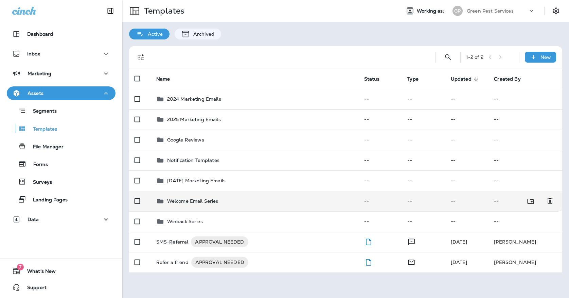
click at [211, 198] on p "Welcome Email Series" at bounding box center [192, 200] width 51 height 5
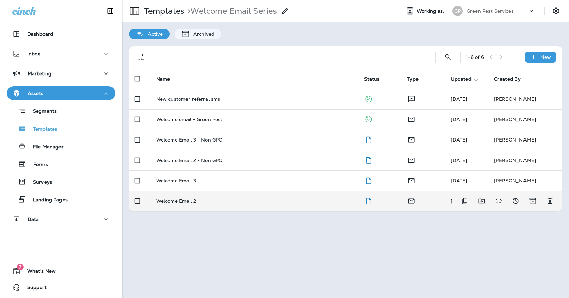
click at [229, 198] on div "Welcome Email 2" at bounding box center [254, 200] width 197 height 5
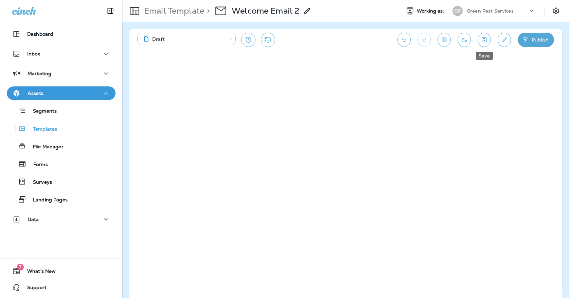
click at [482, 41] on icon "Save" at bounding box center [484, 39] width 5 height 5
click at [486, 36] on button "Save" at bounding box center [484, 40] width 13 height 14
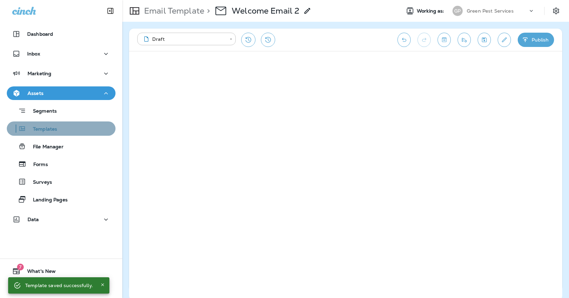
click at [75, 125] on div "Templates" at bounding box center [61, 128] width 103 height 10
